Goal: Task Accomplishment & Management: Manage account settings

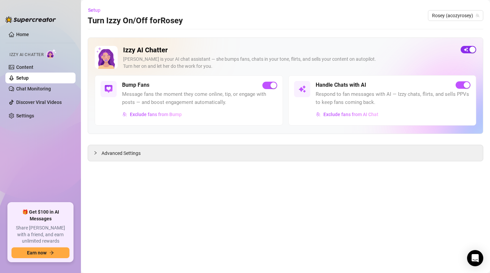
click at [465, 50] on span "button" at bounding box center [467, 49] width 15 height 7
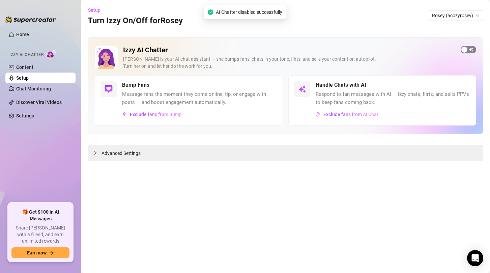
click at [471, 51] on span "button" at bounding box center [467, 49] width 15 height 7
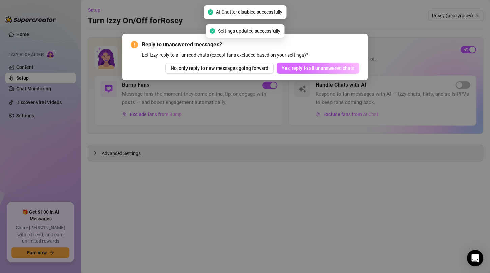
click at [327, 69] on span "Yes, reply to all unanswered chats" at bounding box center [317, 67] width 73 height 5
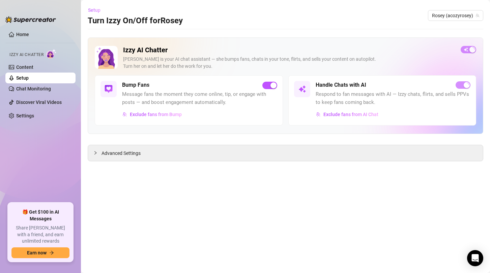
click at [93, 9] on span "Setup" at bounding box center [94, 9] width 12 height 5
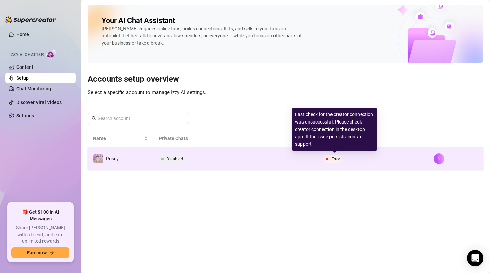
click at [335, 158] on span "Error" at bounding box center [335, 158] width 9 height 5
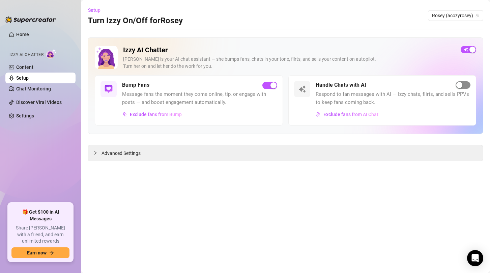
click at [466, 86] on span "button" at bounding box center [462, 84] width 15 height 7
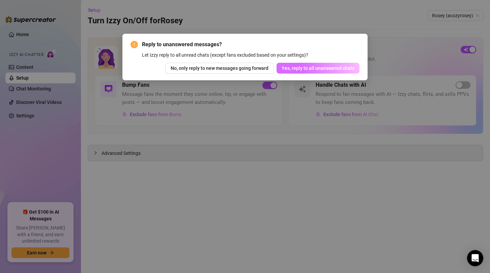
click at [352, 70] on span "Yes, reply to all unanswered chats" at bounding box center [317, 67] width 73 height 5
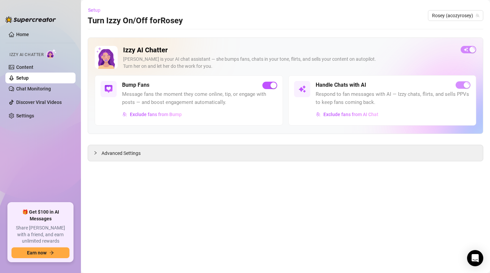
click at [98, 9] on span "Setup" at bounding box center [94, 9] width 12 height 5
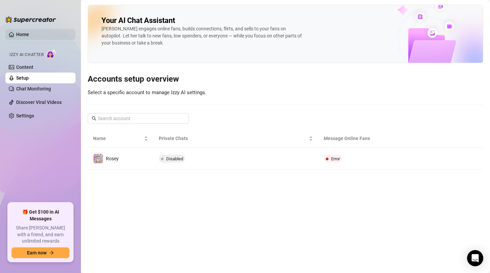
click at [27, 35] on link "Home" at bounding box center [22, 34] width 13 height 5
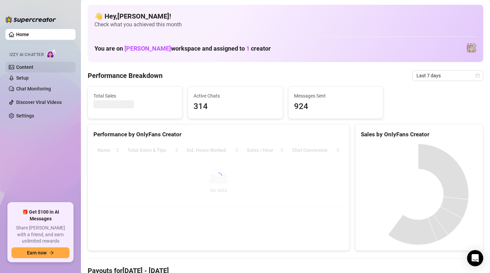
click at [33, 64] on link "Content" at bounding box center [24, 66] width 17 height 5
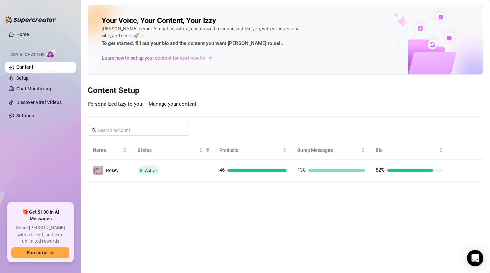
click at [50, 53] on img at bounding box center [51, 54] width 10 height 10
click at [29, 79] on link "Setup" at bounding box center [22, 77] width 12 height 5
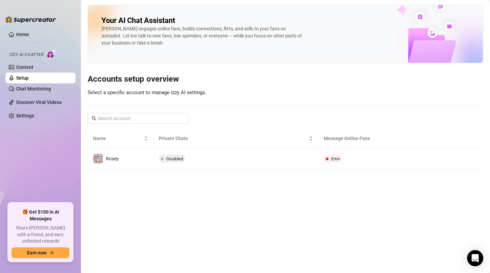
click at [29, 79] on link "Setup" at bounding box center [22, 77] width 12 height 5
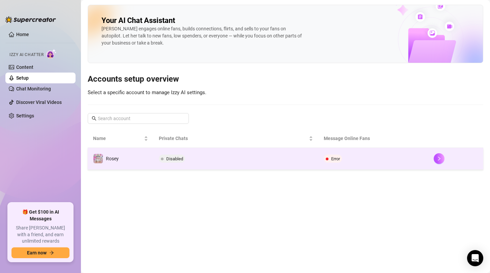
click at [285, 160] on td "Disabled" at bounding box center [235, 159] width 165 height 22
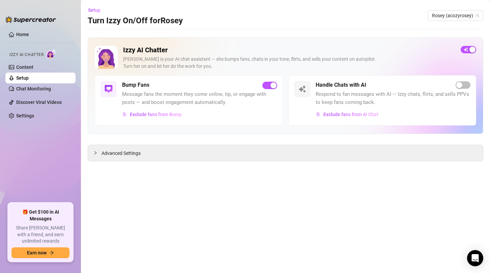
click at [379, 97] on span "Respond to fan messages with AI — Izzy chats, flirts, and sells PPVs to keep fa…" at bounding box center [392, 98] width 155 height 16
click at [464, 87] on span "button" at bounding box center [462, 84] width 15 height 7
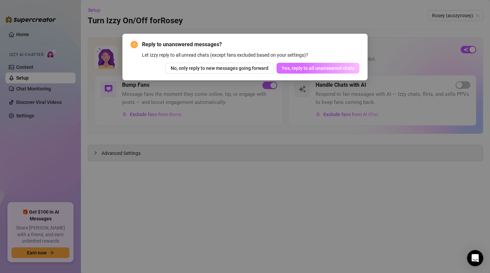
click at [322, 68] on span "Yes, reply to all unanswered chats" at bounding box center [317, 67] width 73 height 5
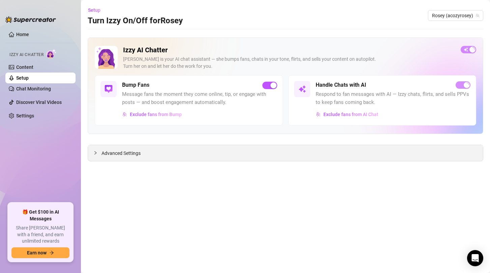
click at [227, 158] on div "Advanced Settings" at bounding box center [285, 153] width 395 height 16
click at [97, 13] on span "Setup" at bounding box center [94, 9] width 12 height 5
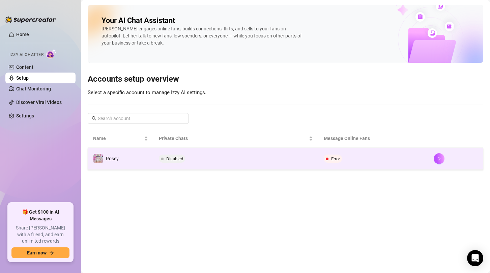
click at [336, 159] on span "Error" at bounding box center [335, 158] width 9 height 5
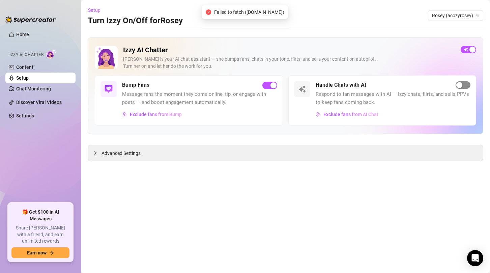
click at [460, 87] on div "button" at bounding box center [459, 85] width 6 height 6
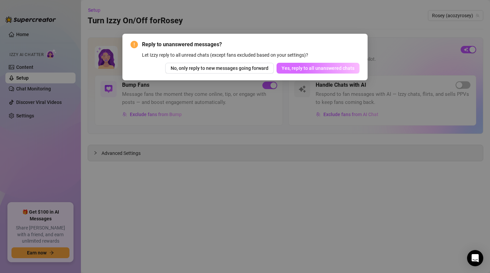
click at [293, 70] on span "Yes, reply to all unanswered chats" at bounding box center [317, 67] width 73 height 5
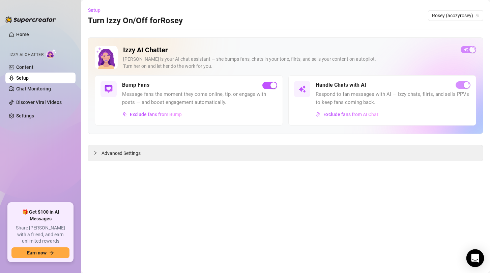
click at [478, 257] on icon "Open Intercom Messenger" at bounding box center [474, 257] width 9 height 9
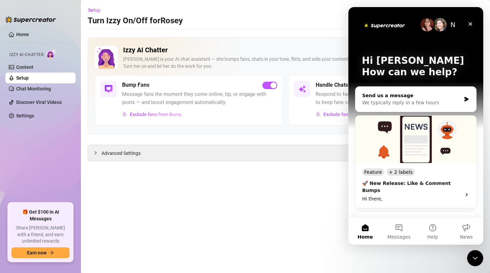
click at [406, 99] on div "We typically reply in a few hours" at bounding box center [411, 102] width 99 height 7
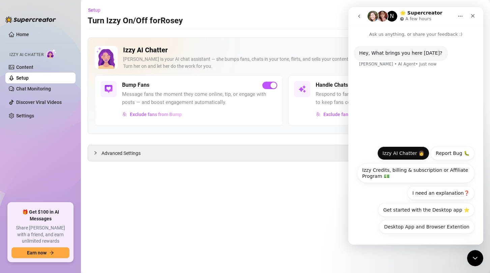
click at [406, 152] on button "Izzy AI Chatter 👩" at bounding box center [403, 152] width 52 height 13
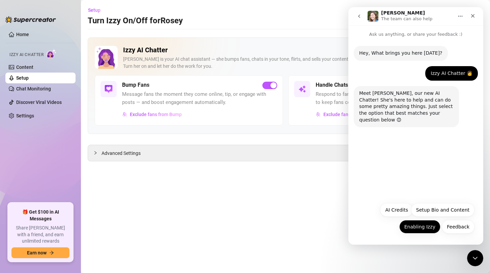
click at [423, 223] on button "Enabling Izzy" at bounding box center [419, 226] width 41 height 13
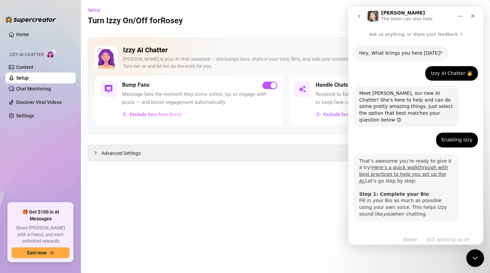
scroll to position [7, 0]
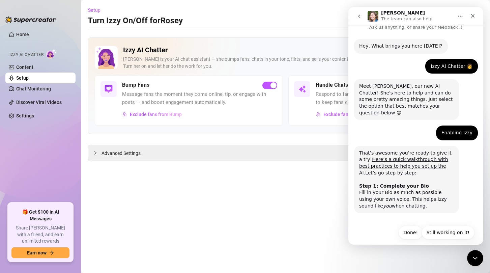
click at [403, 138] on div "Enabling Izzy Aaron • Just now" at bounding box center [415, 135] width 124 height 20
click at [317, 197] on main "Setup Turn Izzy On/Off for Rosey Rosey (acozyrosey) Izzy AI Chatter Izzy is you…" at bounding box center [285, 136] width 409 height 273
click at [474, 19] on div "Close" at bounding box center [472, 16] width 12 height 12
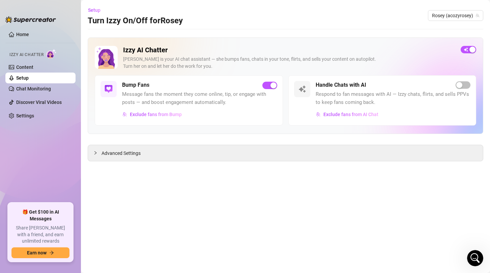
click at [340, 143] on div "Izzy AI Chatter Izzy is your AI chat assistant — she bumps fans, chats in your …" at bounding box center [285, 99] width 395 height 124
click at [267, 166] on main "Setup Turn Izzy On/Off for Rosey Rosey (acozyrosey) Izzy AI Chatter Izzy is you…" at bounding box center [285, 136] width 409 height 273
drag, startPoint x: 197, startPoint y: 162, endPoint x: 129, endPoint y: 147, distance: 69.4
click at [191, 162] on main "Setup Turn Izzy On/Off for Rosey Rosey (acozyrosey) Izzy AI Chatter Izzy is you…" at bounding box center [285, 136] width 409 height 273
click at [128, 147] on div "Advanced Settings" at bounding box center [285, 153] width 395 height 16
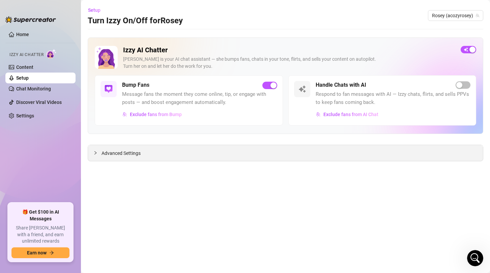
click at [100, 154] on div at bounding box center [97, 152] width 8 height 7
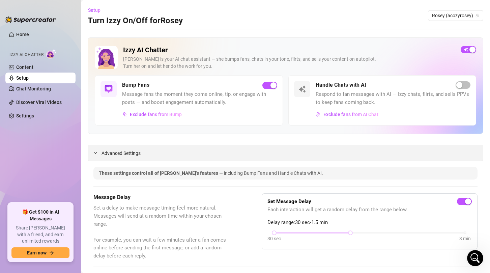
click at [92, 154] on div "Advanced Settings" at bounding box center [285, 153] width 395 height 16
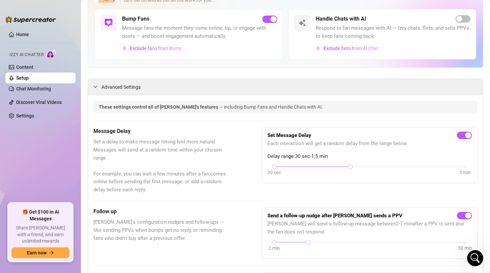
scroll to position [67, 0]
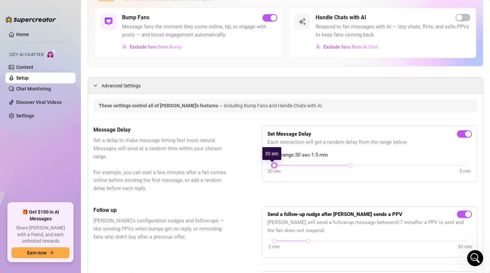
drag, startPoint x: 273, startPoint y: 166, endPoint x: 260, endPoint y: 166, distance: 12.1
click at [263, 166] on div "Set Message Delay Each interaction will get a random delay from the range below…" at bounding box center [369, 154] width 216 height 56
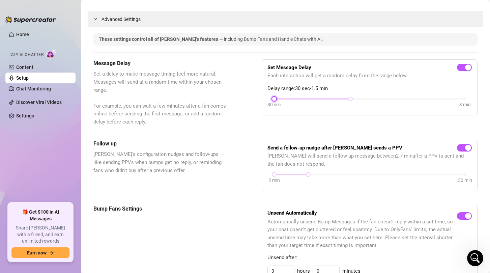
scroll to position [135, 0]
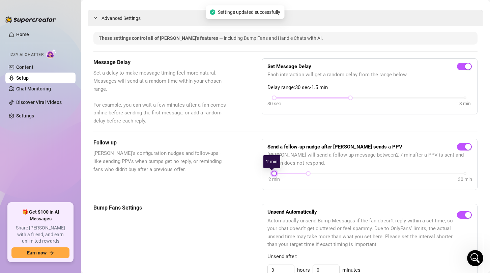
drag, startPoint x: 271, startPoint y: 175, endPoint x: 254, endPoint y: 176, distance: 17.2
click at [255, 176] on div "Follow up Izzy's configuration nudges and follow-ups — like sending PPVs when b…" at bounding box center [285, 163] width 384 height 51
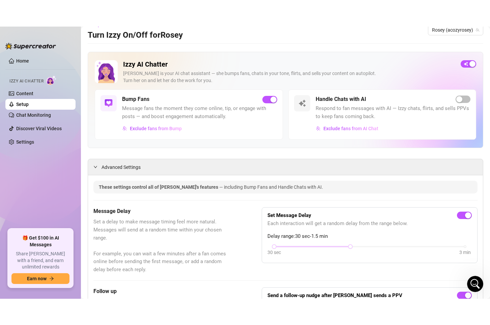
scroll to position [0, 0]
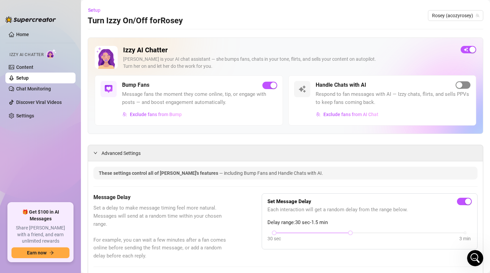
click at [455, 84] on span "button" at bounding box center [462, 84] width 15 height 7
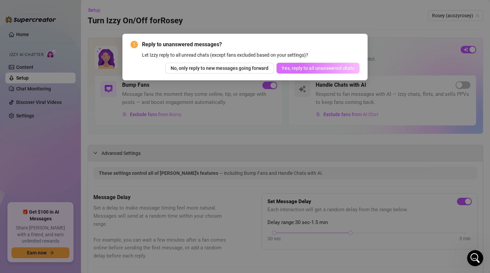
click at [322, 70] on span "Yes, reply to all unanswered chats" at bounding box center [317, 67] width 73 height 5
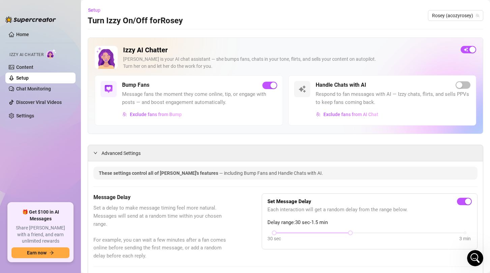
click at [265, 24] on div "Setup Turn Izzy On/Off for Rosey Rosey (acozyrosey)" at bounding box center [285, 16] width 395 height 22
click at [456, 87] on div "button" at bounding box center [459, 85] width 6 height 6
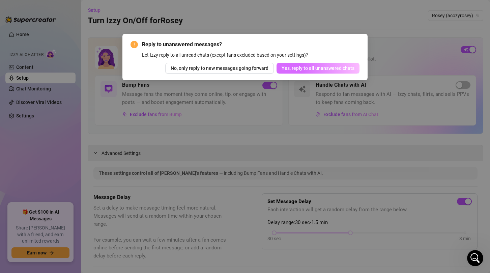
click at [337, 72] on button "Yes, reply to all unanswered chats" at bounding box center [317, 68] width 83 height 11
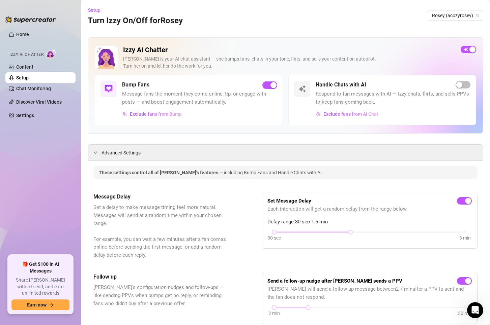
click at [447, 86] on div "Handle Chats with AI" at bounding box center [392, 85] width 155 height 8
click at [456, 87] on div "button" at bounding box center [459, 85] width 6 height 6
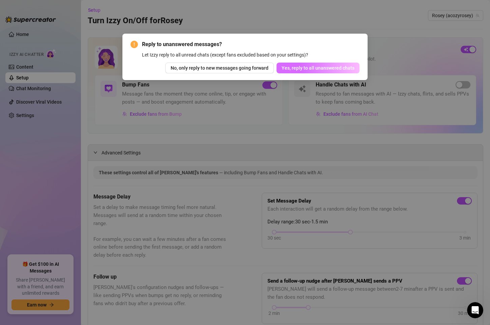
click at [352, 66] on span "Yes, reply to all unanswered chats" at bounding box center [317, 67] width 73 height 5
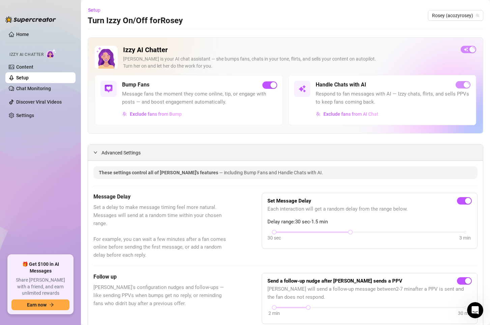
click at [95, 151] on icon "expanded" at bounding box center [95, 153] width 4 height 4
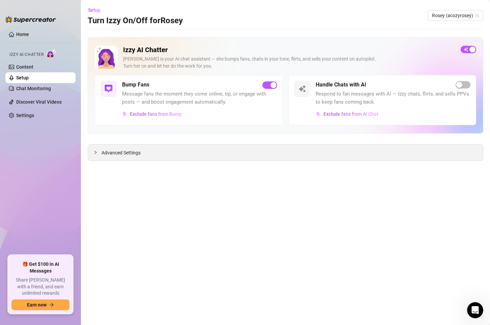
drag, startPoint x: 106, startPoint y: 150, endPoint x: 99, endPoint y: 151, distance: 7.5
click at [106, 150] on span "Advanced Settings" at bounding box center [120, 152] width 39 height 7
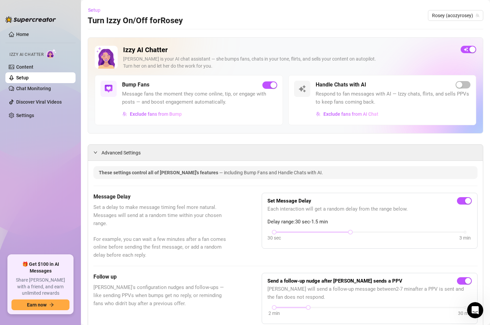
click at [95, 13] on span "Setup" at bounding box center [94, 9] width 12 height 5
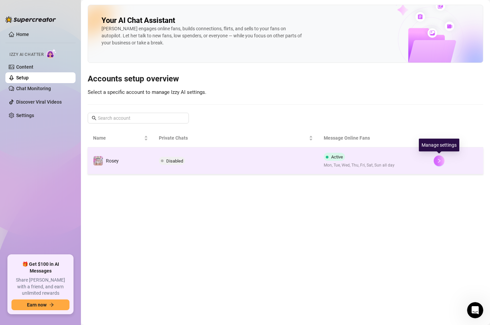
click at [440, 159] on icon "right" at bounding box center [438, 161] width 5 height 5
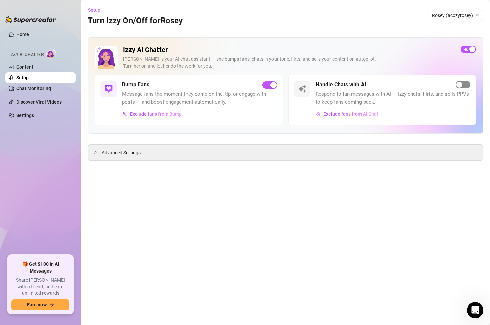
click at [462, 86] on div "button" at bounding box center [459, 85] width 6 height 6
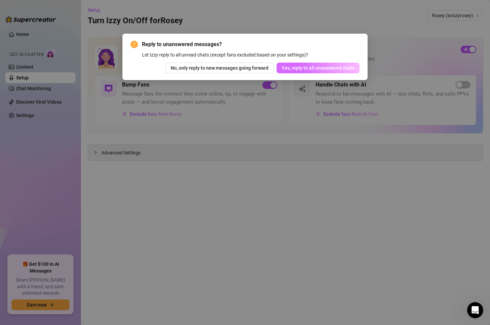
click at [307, 69] on span "Yes, reply to all unanswered chats" at bounding box center [317, 67] width 73 height 5
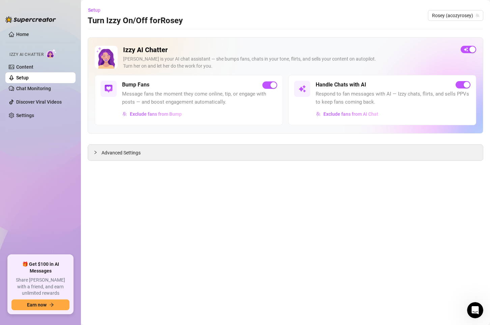
drag, startPoint x: 180, startPoint y: 222, endPoint x: 32, endPoint y: 89, distance: 199.2
click at [180, 222] on main "Setup Turn Izzy On/Off for Rosey Rosey (acozyrosey) Izzy AI Chatter Izzy is you…" at bounding box center [285, 162] width 409 height 325
click at [89, 9] on span "Setup" at bounding box center [94, 9] width 12 height 5
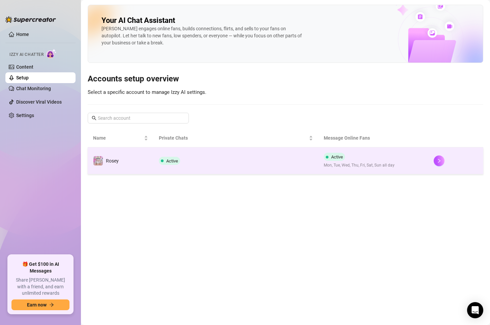
click at [138, 155] on td "Rosey" at bounding box center [121, 161] width 66 height 27
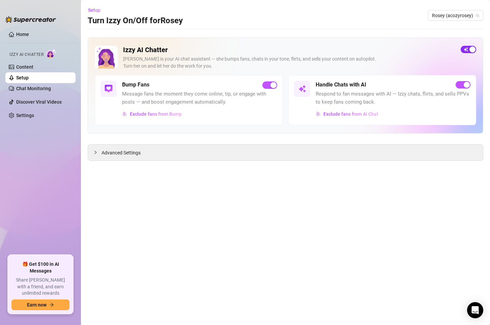
click at [468, 50] on button "button" at bounding box center [467, 49] width 15 height 7
click at [467, 53] on span "button" at bounding box center [467, 49] width 15 height 7
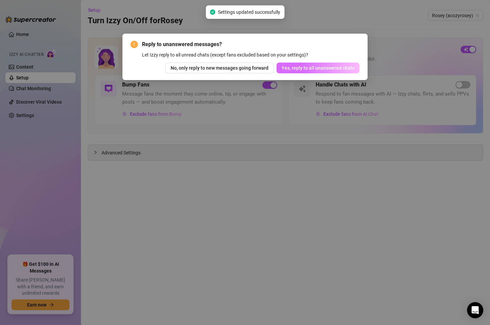
click at [338, 70] on span "Yes, reply to all unanswered chats" at bounding box center [317, 67] width 73 height 5
